Goal: Navigation & Orientation: Understand site structure

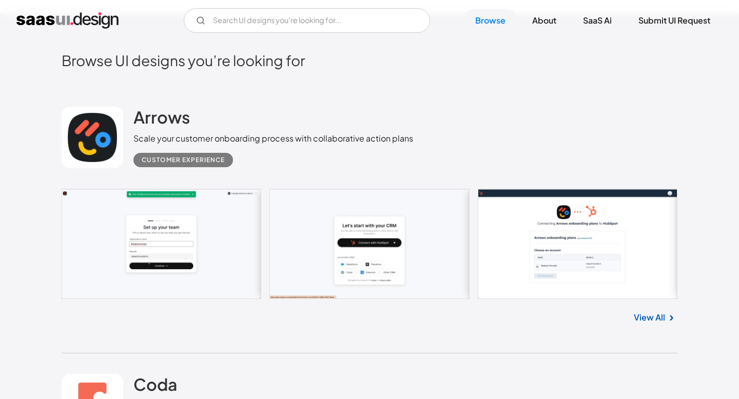
scroll to position [181, 0]
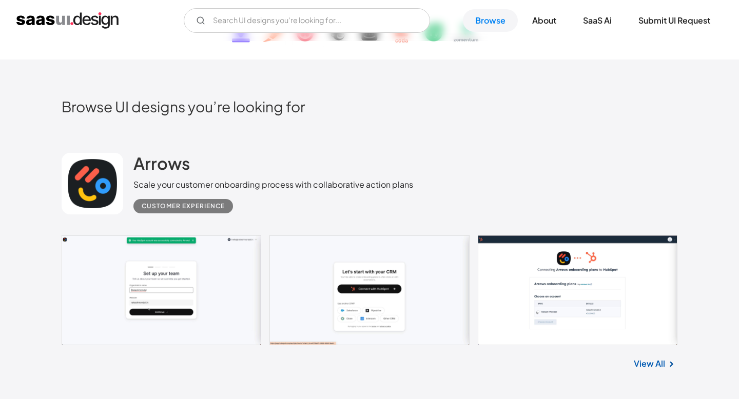
click at [141, 276] on link at bounding box center [370, 290] width 616 height 110
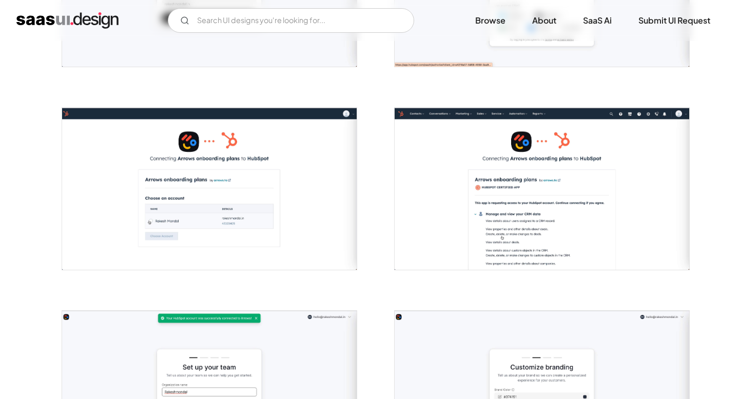
scroll to position [639, 0]
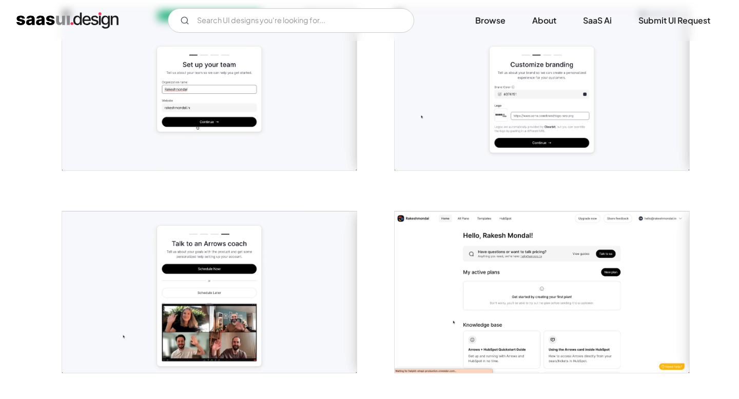
click at [414, 264] on img "open lightbox" at bounding box center [542, 293] width 295 height 162
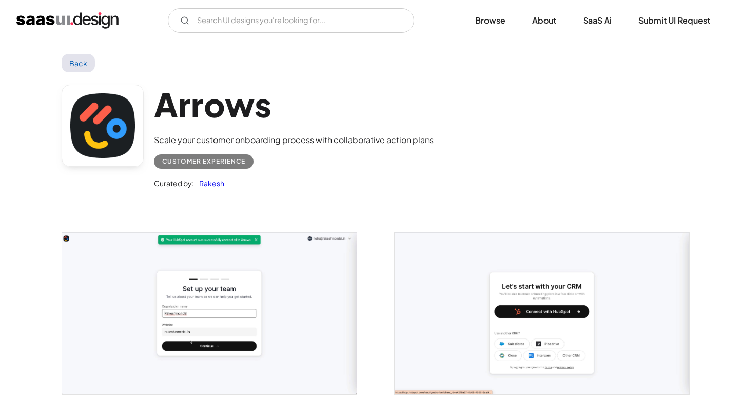
scroll to position [0, 0]
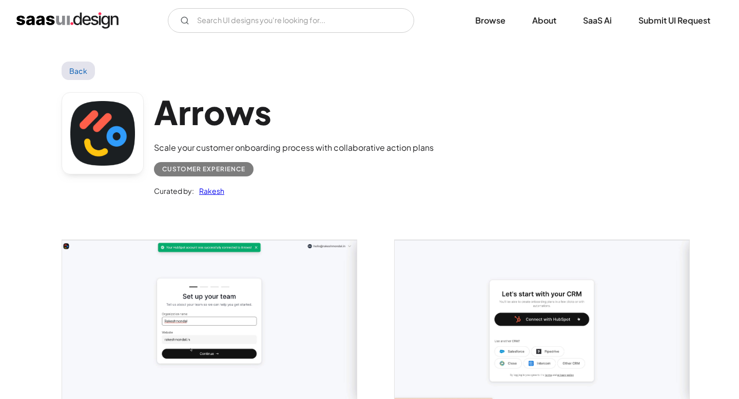
click at [57, 13] on img "home" at bounding box center [67, 20] width 102 height 16
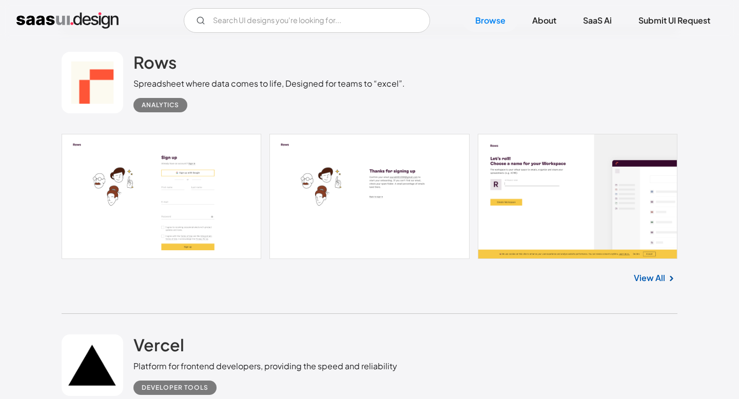
scroll to position [774, 0]
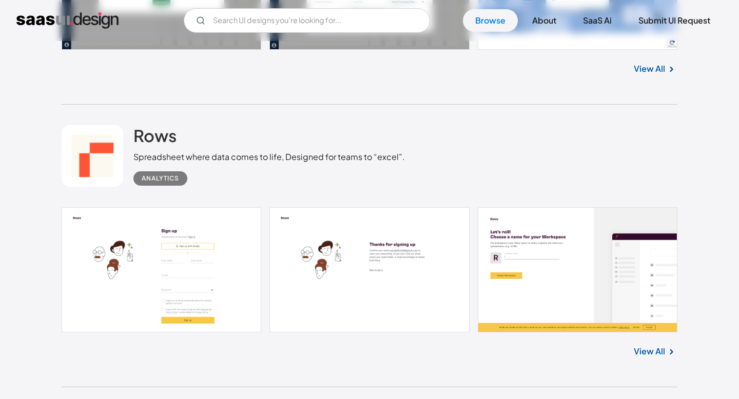
click at [174, 262] on link at bounding box center [370, 269] width 616 height 125
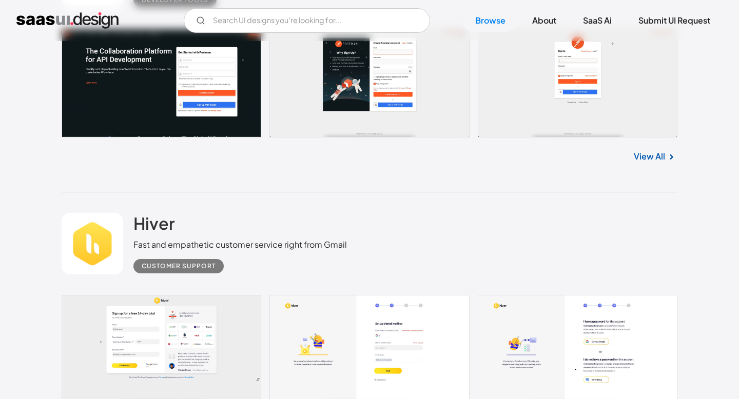
scroll to position [4136, 0]
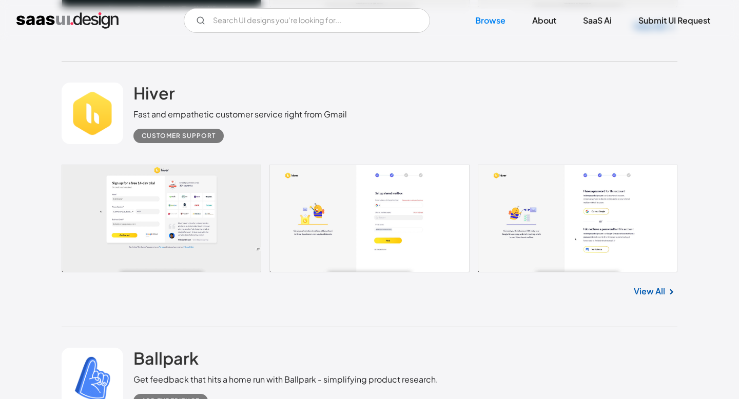
click at [233, 184] on link at bounding box center [370, 219] width 616 height 108
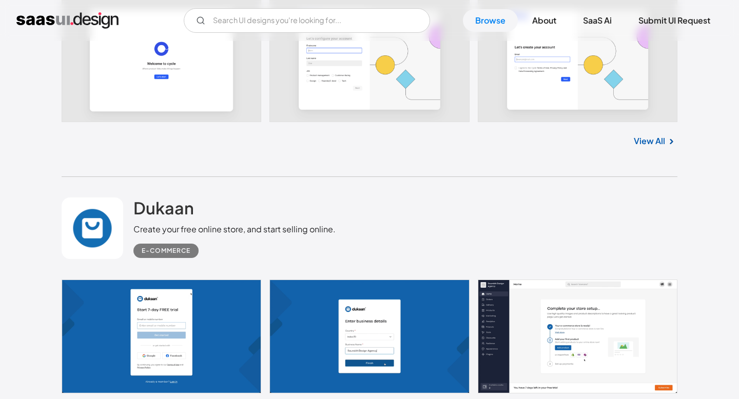
scroll to position [4964, 0]
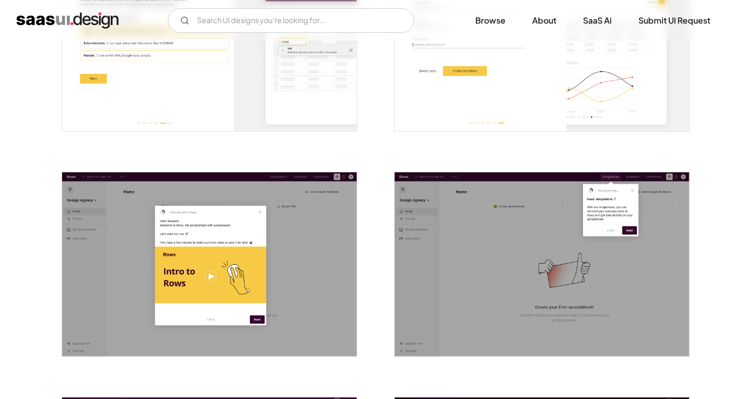
scroll to position [1177, 0]
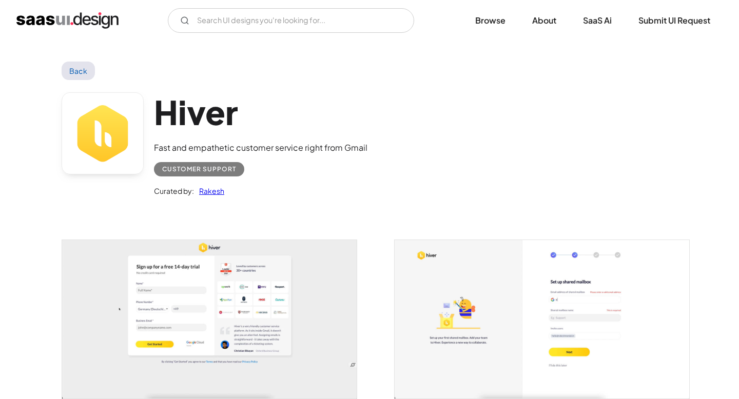
scroll to position [113, 0]
